Goal: Navigation & Orientation: Find specific page/section

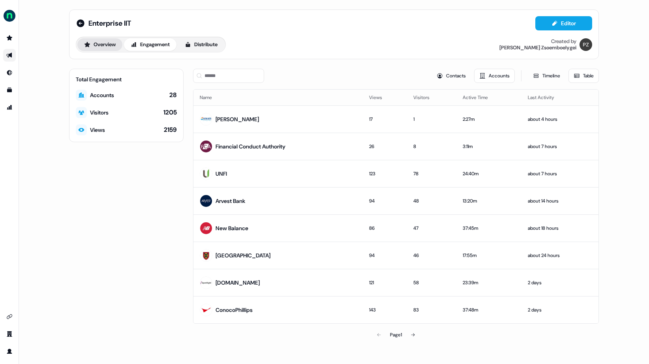
click at [99, 44] on button "Overview" at bounding box center [99, 44] width 45 height 13
click at [108, 43] on button "Overview" at bounding box center [99, 44] width 45 height 13
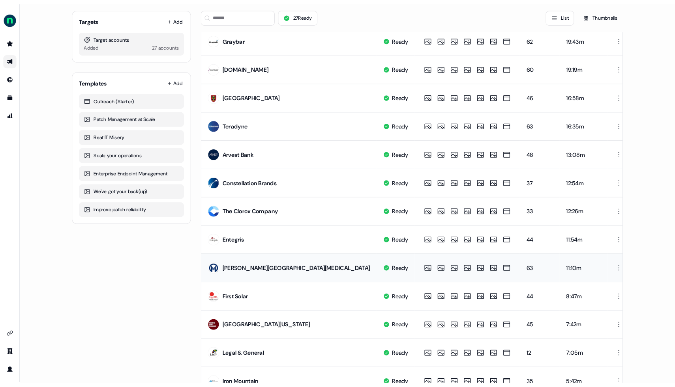
scroll to position [223, 0]
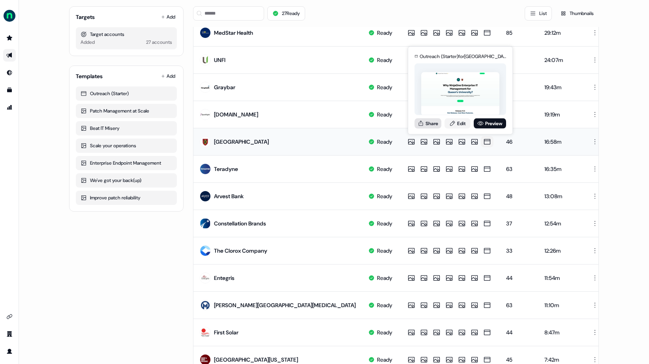
click at [419, 122] on icon at bounding box center [420, 123] width 6 height 6
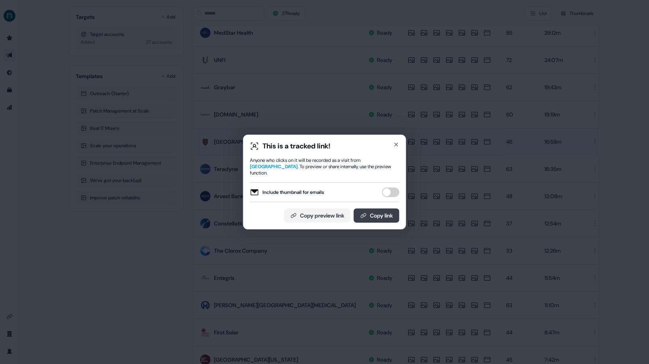
click at [374, 218] on button "Copy link" at bounding box center [377, 215] width 46 height 14
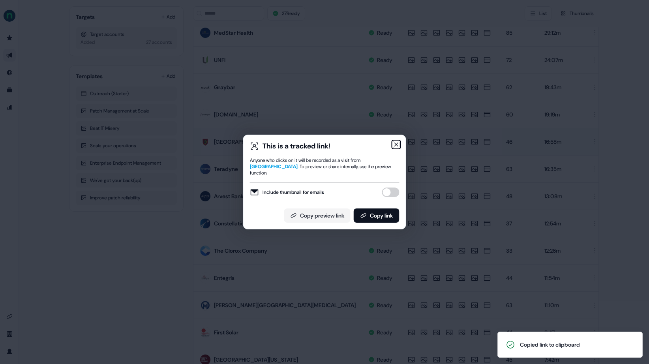
click at [395, 146] on icon "button" at bounding box center [396, 144] width 3 height 3
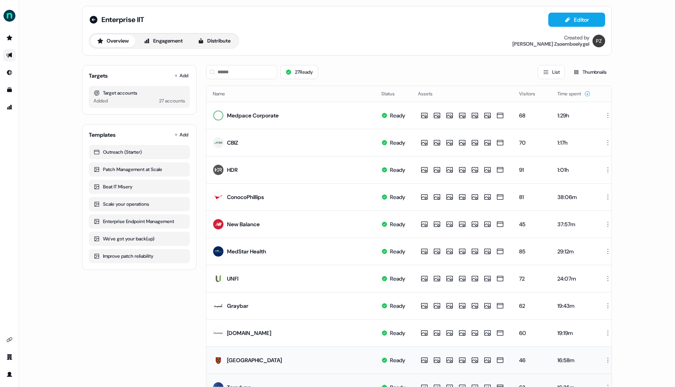
scroll to position [0, 0]
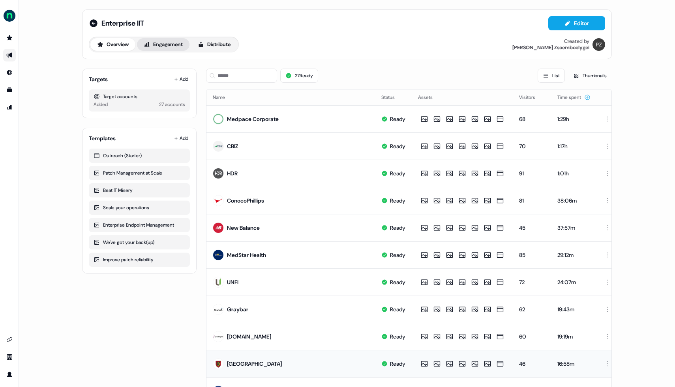
click at [162, 45] on button "Engagement" at bounding box center [163, 44] width 52 height 13
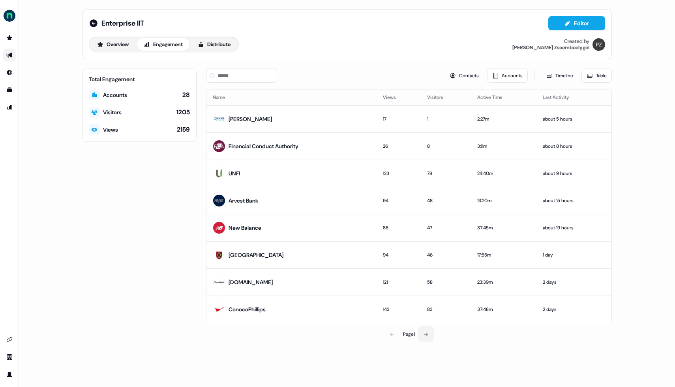
click at [424, 332] on button at bounding box center [426, 335] width 16 height 16
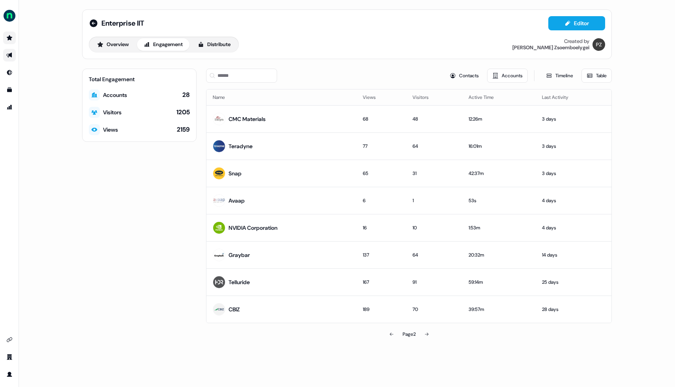
click at [9, 38] on icon "Go to prospects" at bounding box center [10, 37] width 6 height 5
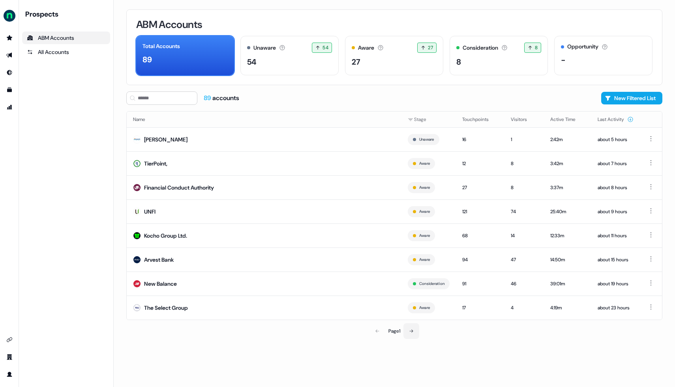
click at [412, 331] on icon at bounding box center [411, 331] width 5 height 5
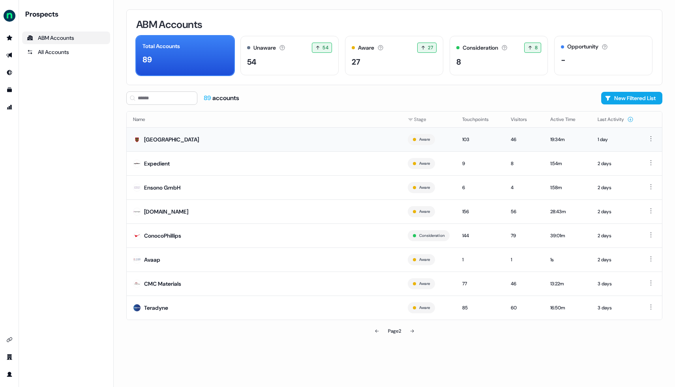
click at [182, 139] on div "[GEOGRAPHIC_DATA]" at bounding box center [171, 140] width 55 height 8
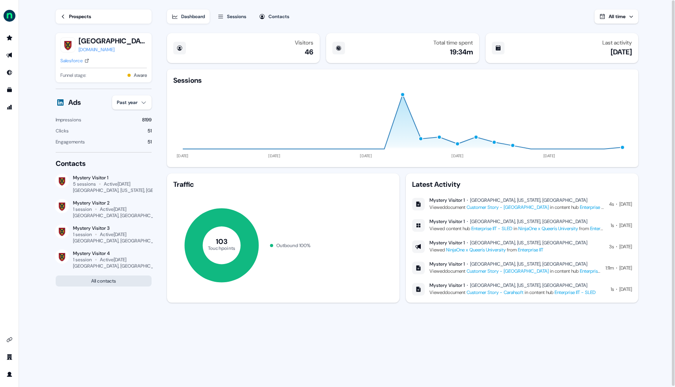
click at [113, 282] on button "All contacts" at bounding box center [104, 281] width 96 height 11
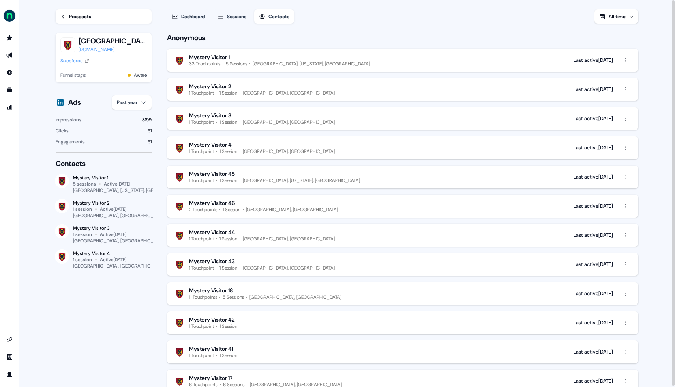
click at [236, 17] on div "Sessions" at bounding box center [236, 17] width 19 height 8
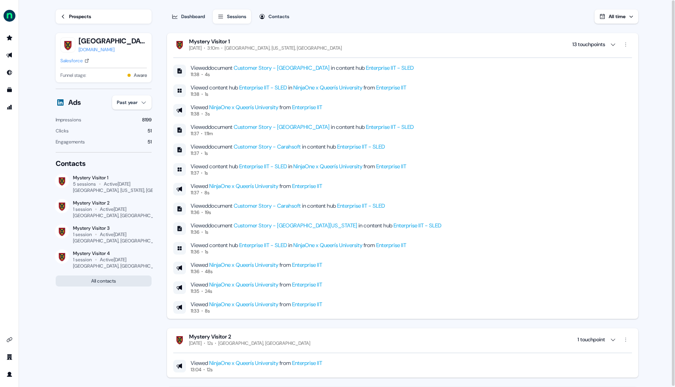
click at [99, 284] on button "All contacts" at bounding box center [104, 281] width 96 height 11
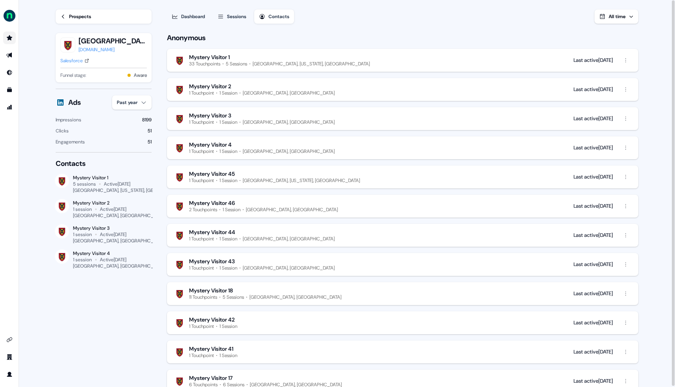
click at [11, 40] on icon "Go to prospects" at bounding box center [10, 37] width 6 height 5
